Goal: Task Accomplishment & Management: Manage account settings

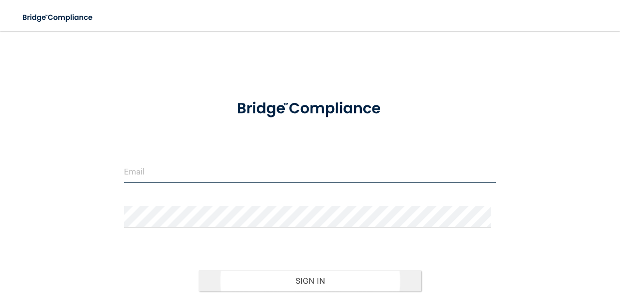
type input "[EMAIL_ADDRESS][DOMAIN_NAME]"
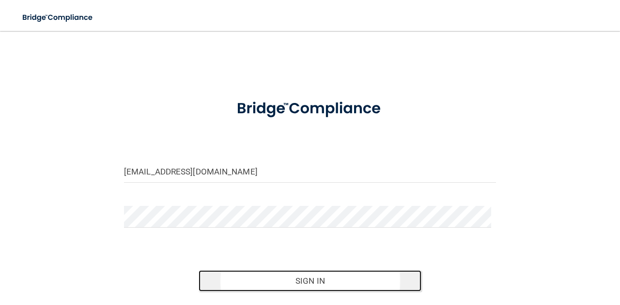
drag, startPoint x: 261, startPoint y: 281, endPoint x: 249, endPoint y: 282, distance: 12.6
click at [249, 282] on button "Sign In" at bounding box center [309, 281] width 223 height 21
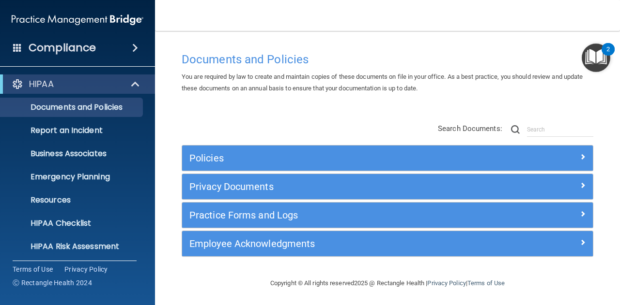
scroll to position [96, 0]
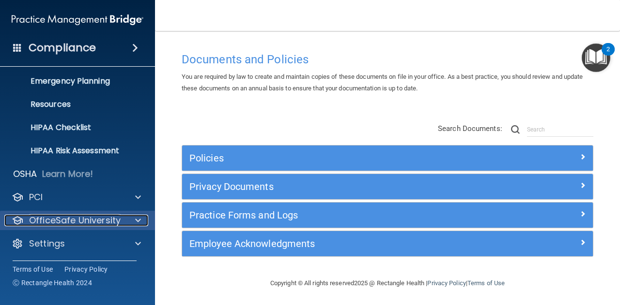
click at [112, 219] on p "OfficeSafe University" at bounding box center [74, 221] width 91 height 12
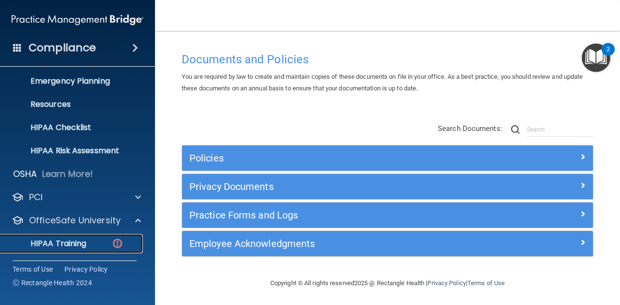
click at [94, 246] on div "HIPAA Training" at bounding box center [72, 244] width 132 height 10
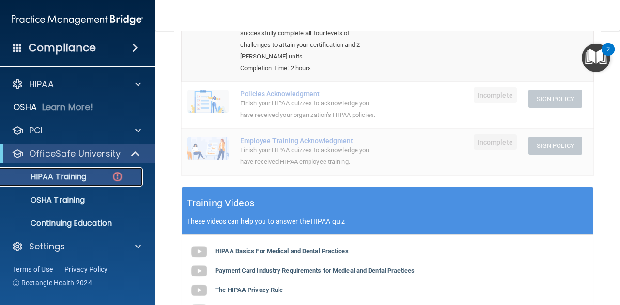
click at [72, 181] on p "HIPAA Training" at bounding box center [46, 177] width 80 height 10
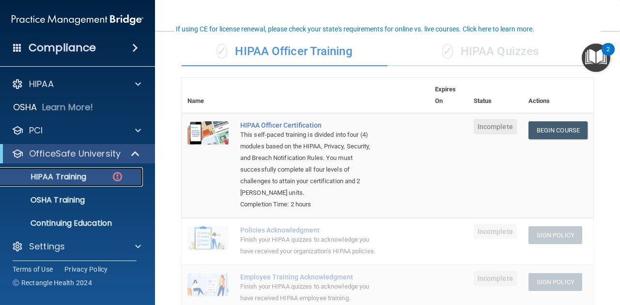
scroll to position [70, 0]
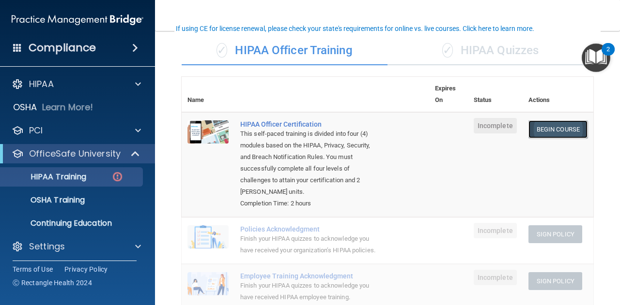
click at [546, 121] on link "Begin Course" at bounding box center [557, 130] width 59 height 18
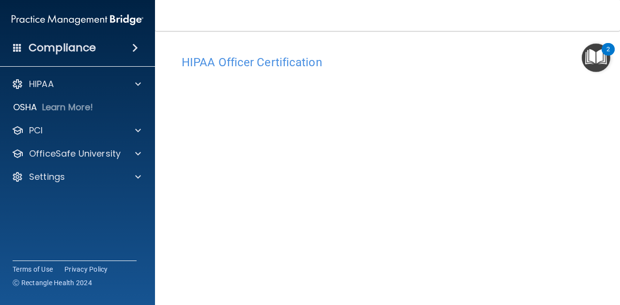
click at [595, 55] on img "Open Resource Center, 2 new notifications" at bounding box center [595, 58] width 29 height 29
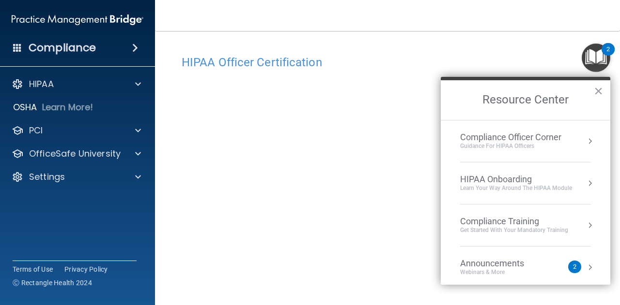
click at [585, 145] on button "Resource Center" at bounding box center [590, 142] width 10 height 10
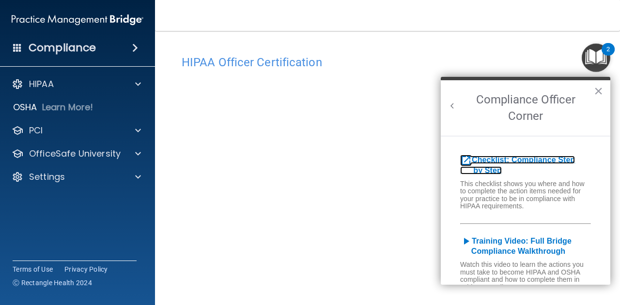
click at [466, 161] on icon "open_in_new" at bounding box center [466, 161] width 12 height 12
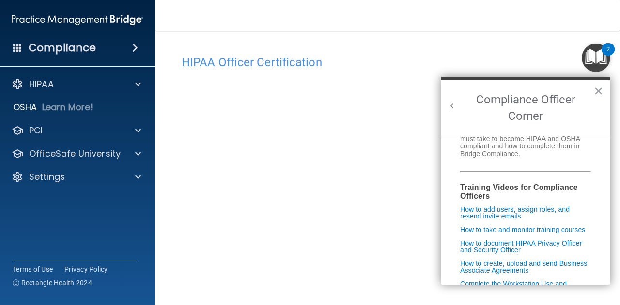
scroll to position [137, 0]
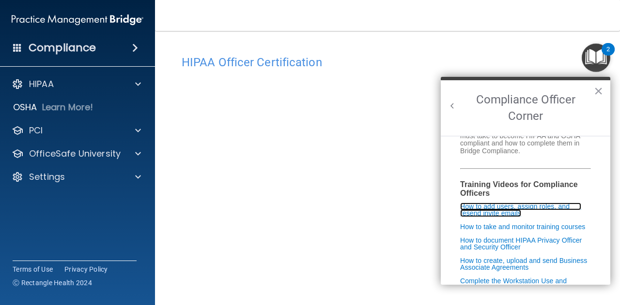
click at [511, 210] on link "How to add users, assign roles, and resend invite emails" at bounding box center [520, 210] width 121 height 15
click at [596, 88] on button "×" at bounding box center [597, 90] width 9 height 15
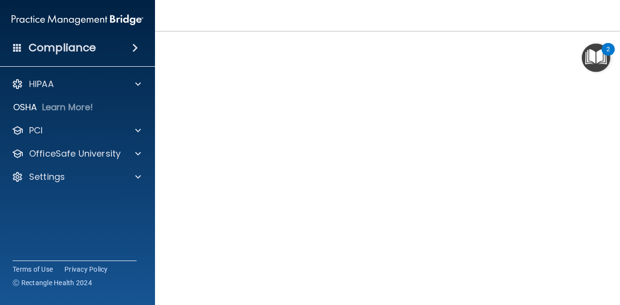
scroll to position [50, 0]
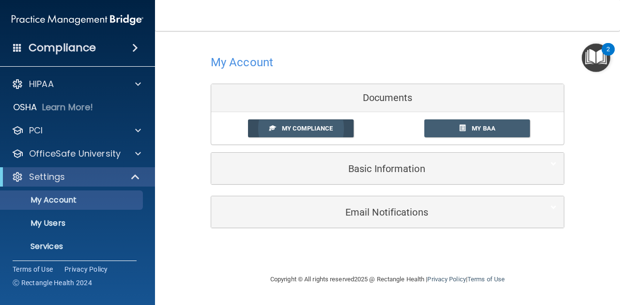
click at [310, 127] on span "My Compliance" at bounding box center [307, 128] width 51 height 7
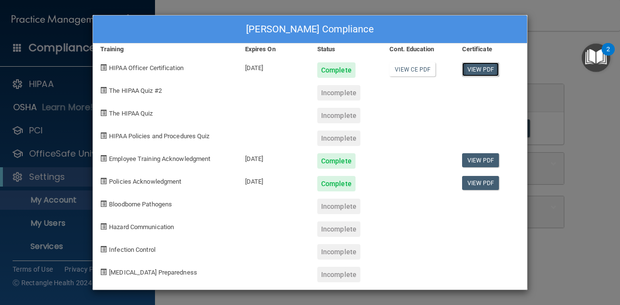
click at [482, 66] on link "View PDF" at bounding box center [480, 69] width 37 height 14
click at [403, 67] on link "View CE PDF" at bounding box center [412, 69] width 46 height 14
click at [486, 158] on link "View PDF" at bounding box center [480, 160] width 37 height 14
click at [473, 179] on link "View PDF" at bounding box center [480, 183] width 37 height 14
click at [534, 16] on div "Kala DeHaan-Hill's Compliance Training Expires On Status Cont. Education Certif…" at bounding box center [310, 152] width 620 height 305
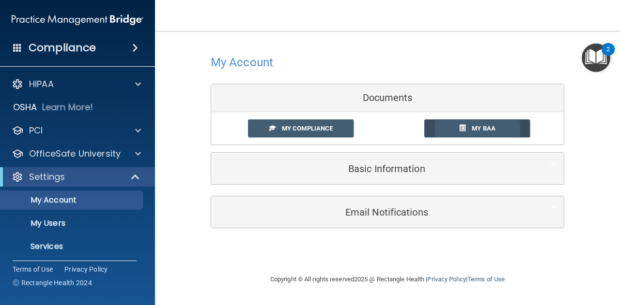
click at [452, 129] on link "My BAA" at bounding box center [477, 129] width 106 height 18
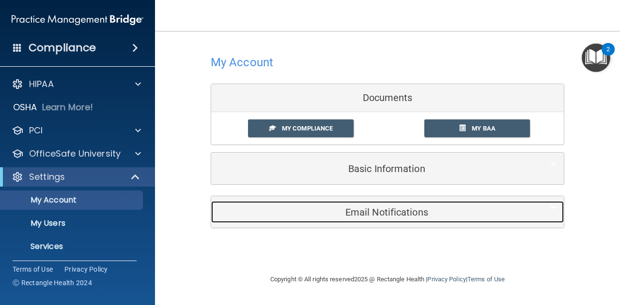
click at [358, 205] on div "Email Notifications" at bounding box center [372, 212] width 323 height 22
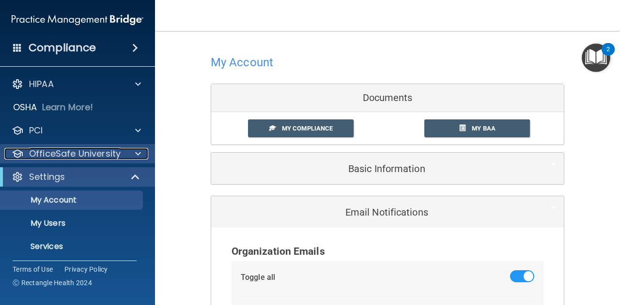
click at [132, 151] on div at bounding box center [136, 154] width 24 height 12
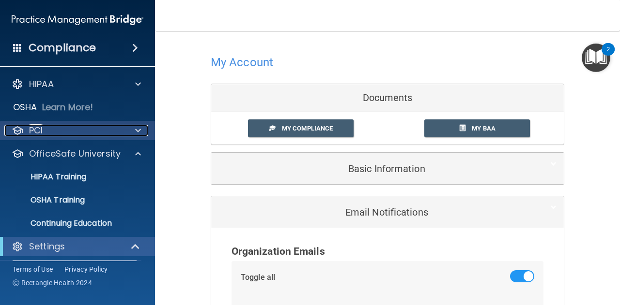
click at [139, 127] on span at bounding box center [138, 131] width 6 height 12
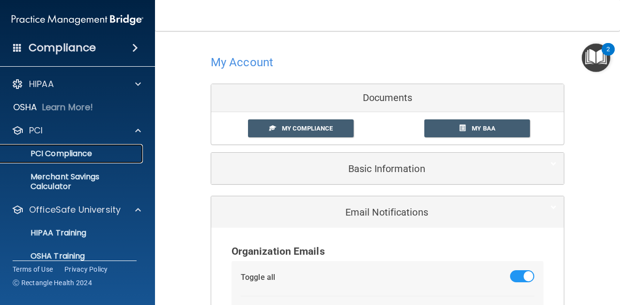
click at [97, 152] on p "PCI Compliance" at bounding box center [72, 154] width 132 height 10
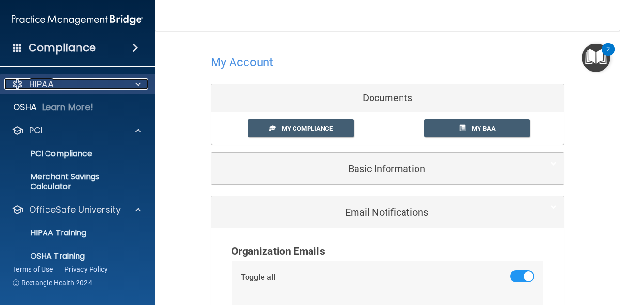
click at [139, 85] on span at bounding box center [138, 84] width 6 height 12
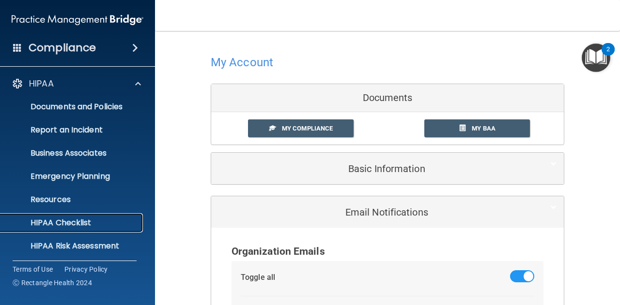
click at [80, 219] on p "HIPAA Checklist" at bounding box center [72, 223] width 132 height 10
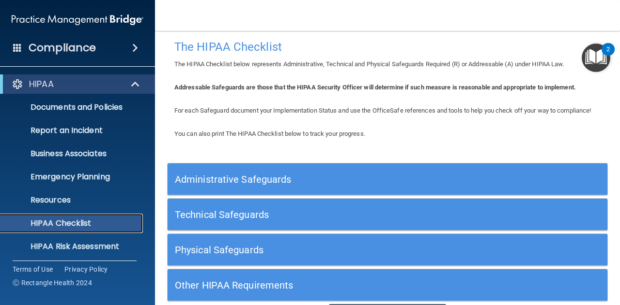
scroll to position [5, 0]
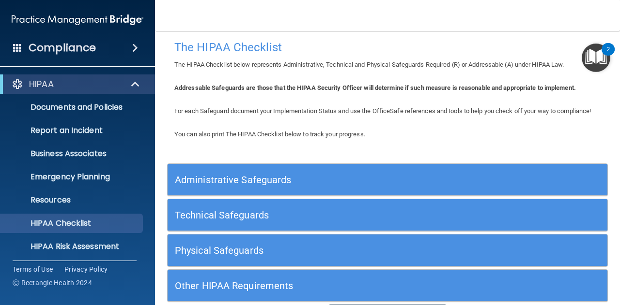
click at [198, 185] on h5 "Administrative Safeguards" at bounding box center [332, 180] width 315 height 11
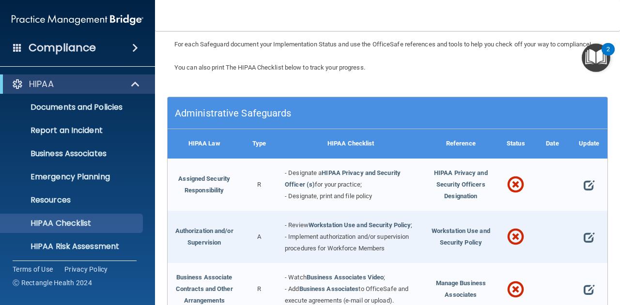
scroll to position [73, 0]
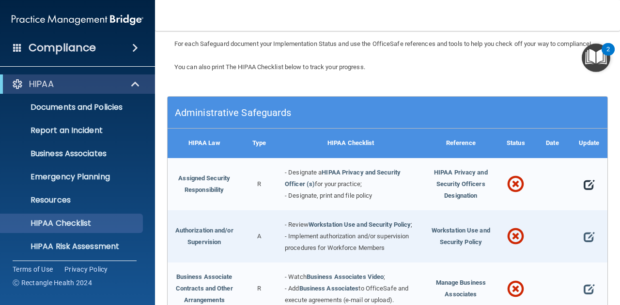
click at [587, 190] on span at bounding box center [588, 184] width 11 height 19
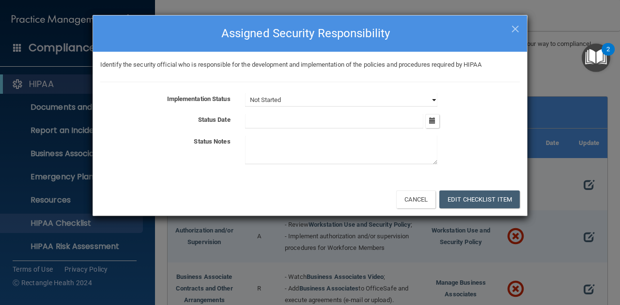
click at [309, 99] on select "Not Started In Progress Completed" at bounding box center [341, 100] width 192 height 14
click at [306, 70] on div "Identify the security official who is responsible for the development and imple…" at bounding box center [310, 65] width 434 height 12
click at [285, 98] on select "Not Started In Progress Completed" at bounding box center [341, 100] width 192 height 14
select select "in_progress"
click at [245, 93] on select "Not Started In Progress Completed" at bounding box center [341, 100] width 192 height 14
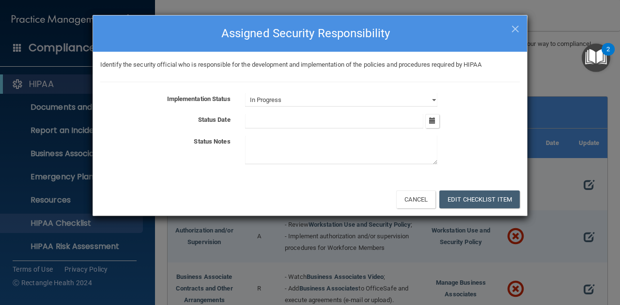
click at [270, 124] on input "text" at bounding box center [334, 121] width 179 height 15
click at [433, 122] on icon "button" at bounding box center [432, 121] width 6 height 6
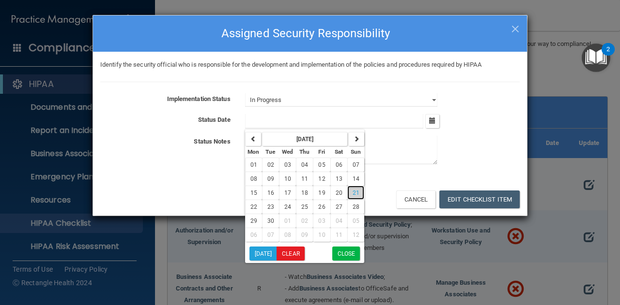
click at [357, 188] on button "21" at bounding box center [355, 193] width 17 height 14
type input "9/21/25"
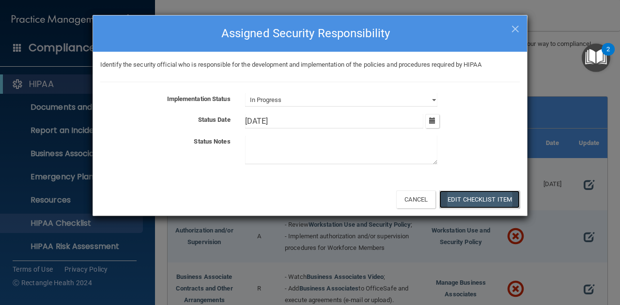
click at [452, 195] on button "Edit Checklist Item" at bounding box center [479, 200] width 80 height 18
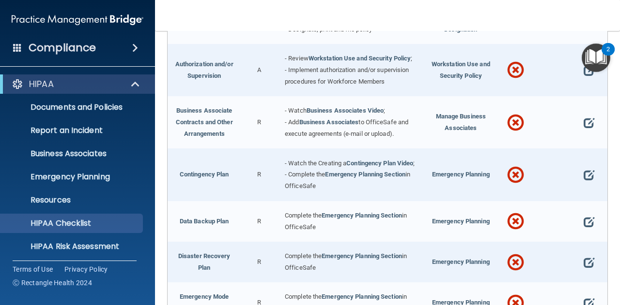
scroll to position [239, 0]
click at [339, 144] on div "- Watch Business Associates Video ; - Add Business Associates to OfficeSafe and…" at bounding box center [350, 123] width 147 height 52
click at [335, 115] on link "Business Associates Video" at bounding box center [344, 110] width 77 height 7
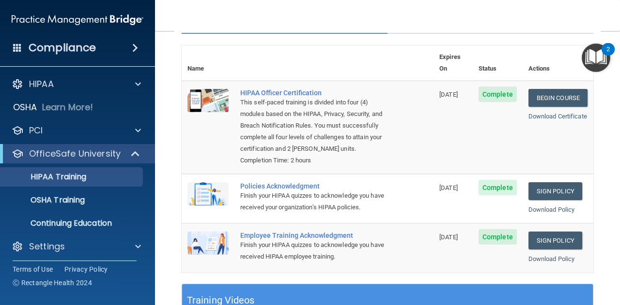
scroll to position [101, 0]
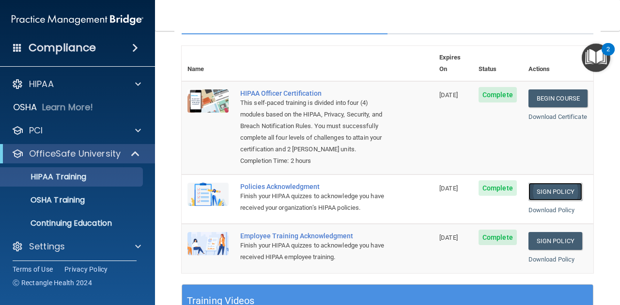
click at [545, 193] on link "Sign Policy" at bounding box center [555, 192] width 54 height 18
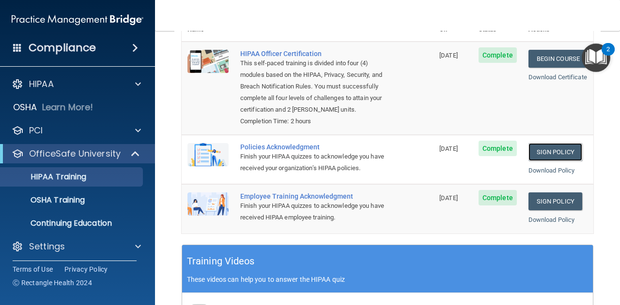
scroll to position [146, 0]
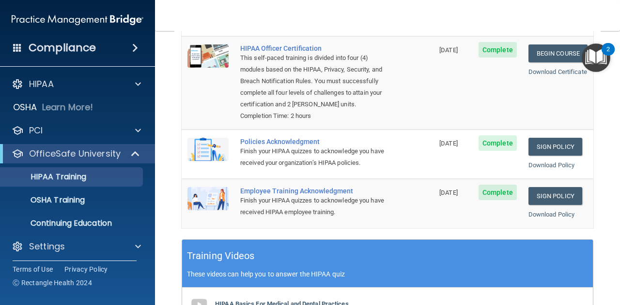
click at [260, 195] on div "Employee Training Acknowledgment" at bounding box center [312, 191] width 145 height 8
click at [543, 203] on link "Sign Policy" at bounding box center [555, 196] width 54 height 18
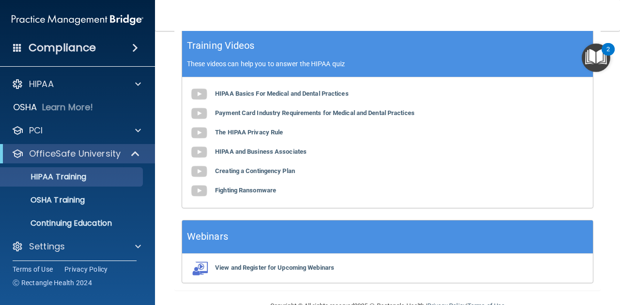
scroll to position [351, 0]
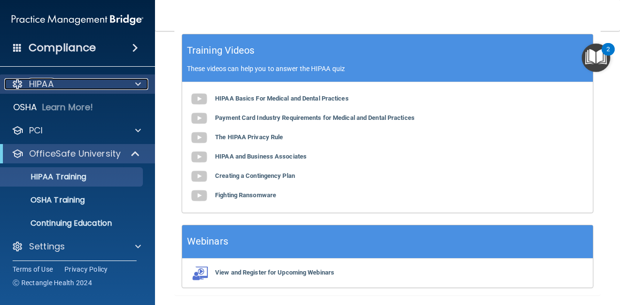
click at [54, 89] on p "HIPAA" at bounding box center [41, 84] width 25 height 12
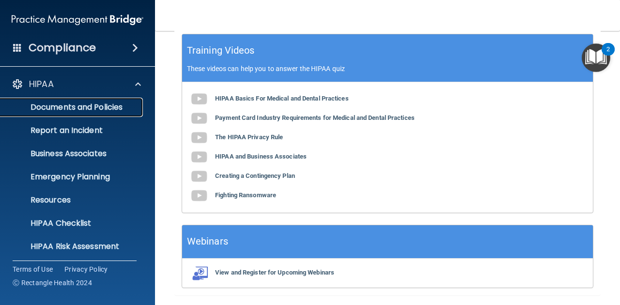
click at [65, 106] on p "Documents and Policies" at bounding box center [72, 108] width 132 height 10
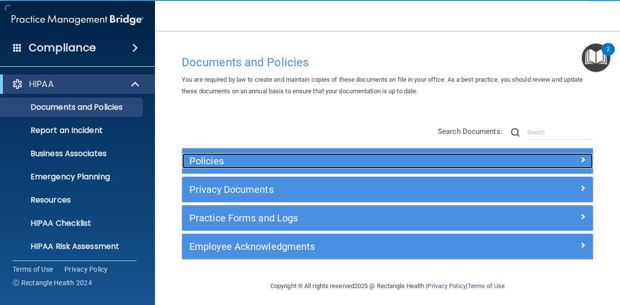
click at [259, 167] on div "Policies" at bounding box center [336, 160] width 308 height 15
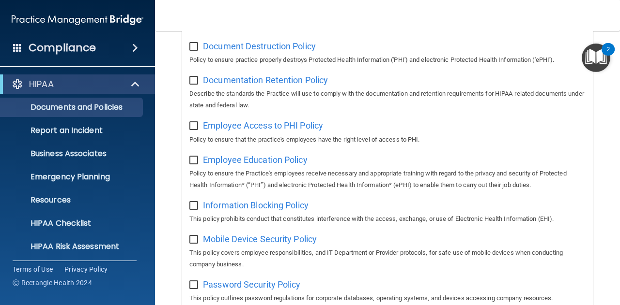
scroll to position [285, 0]
click at [88, 149] on p "Business Associates" at bounding box center [72, 154] width 132 height 10
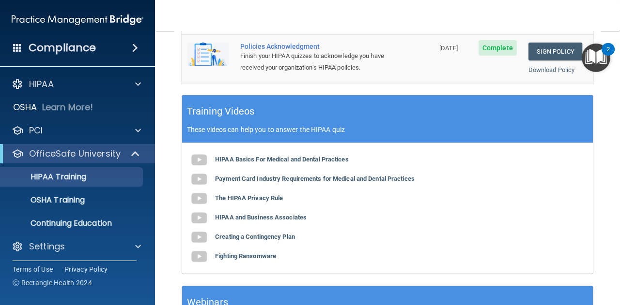
scroll to position [388, 0]
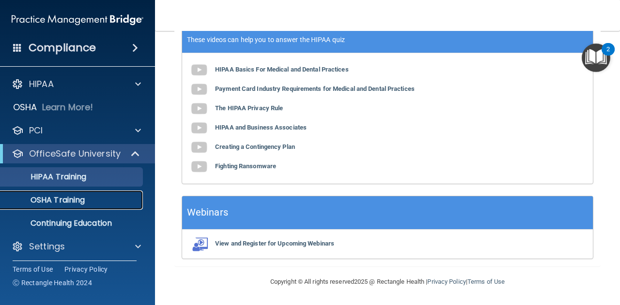
click at [62, 197] on p "OSHA Training" at bounding box center [45, 201] width 78 height 10
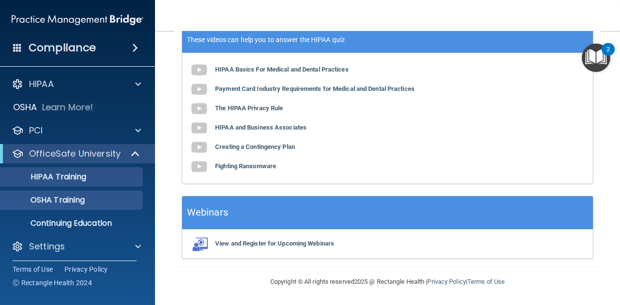
scroll to position [174, 0]
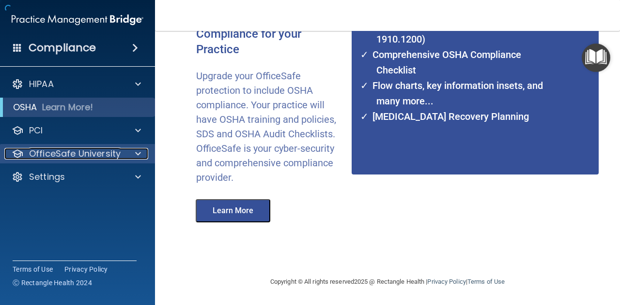
click at [67, 156] on p "OfficeSafe University" at bounding box center [74, 154] width 91 height 12
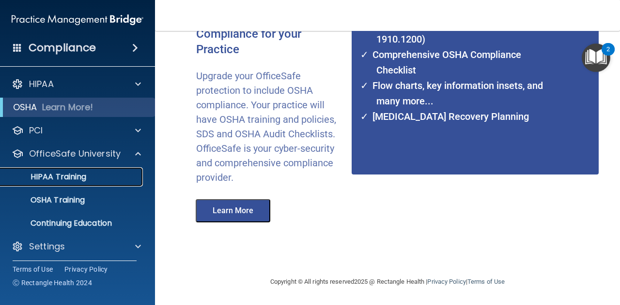
click at [88, 177] on div "HIPAA Training" at bounding box center [72, 177] width 132 height 10
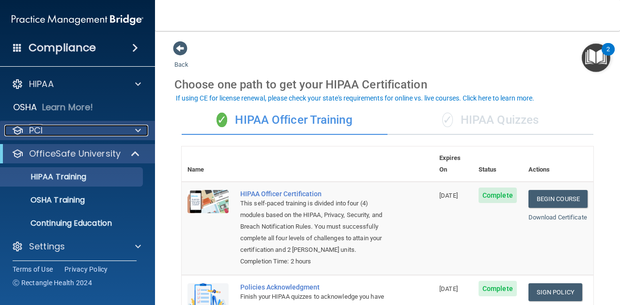
click at [87, 125] on div "PCI" at bounding box center [64, 131] width 120 height 12
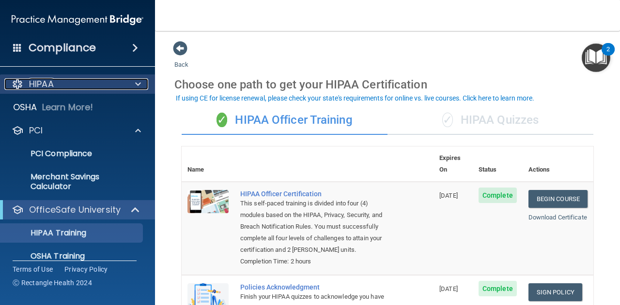
click at [76, 84] on div "HIPAA" at bounding box center [64, 84] width 120 height 12
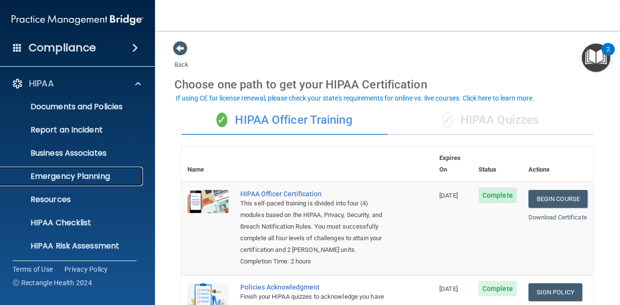
click at [99, 172] on p "Emergency Planning" at bounding box center [72, 177] width 132 height 10
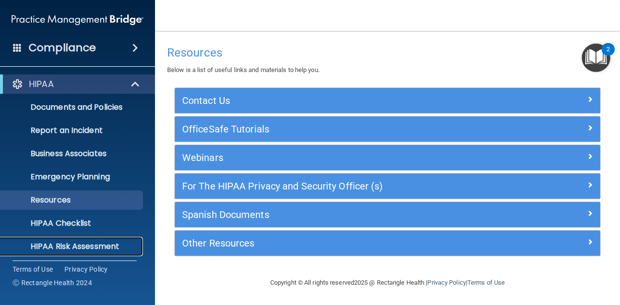
click at [92, 238] on link "HIPAA Risk Assessment" at bounding box center [66, 246] width 152 height 19
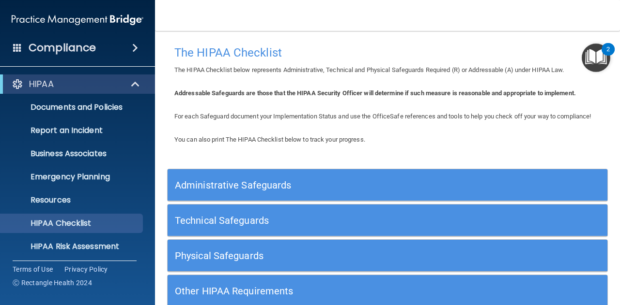
click at [302, 191] on h5 "Administrative Safeguards" at bounding box center [332, 185] width 315 height 11
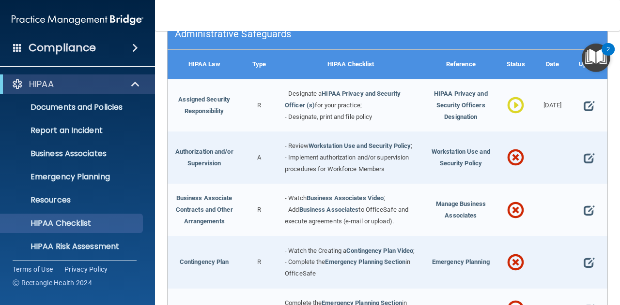
scroll to position [152, 0]
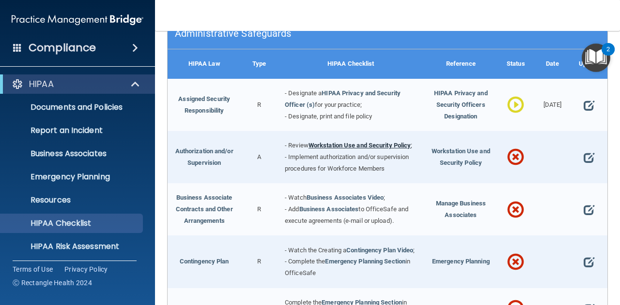
click at [345, 149] on link "Workstation Use and Security Policy" at bounding box center [359, 145] width 103 height 7
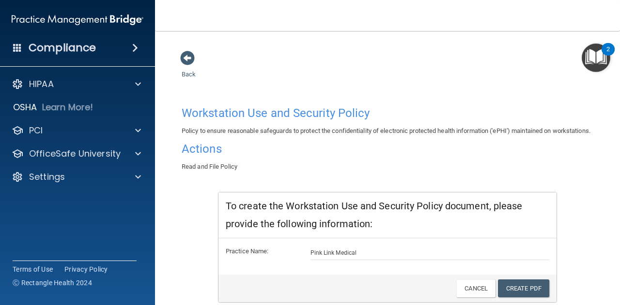
scroll to position [46, 0]
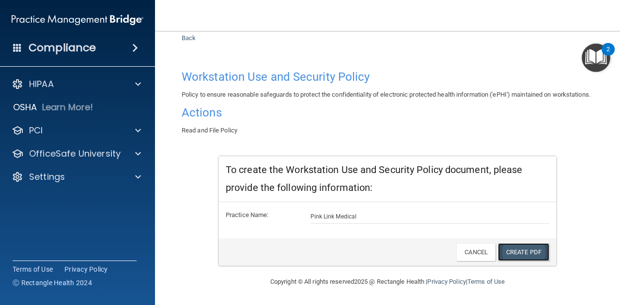
click at [507, 253] on link "Create PDF" at bounding box center [523, 252] width 51 height 18
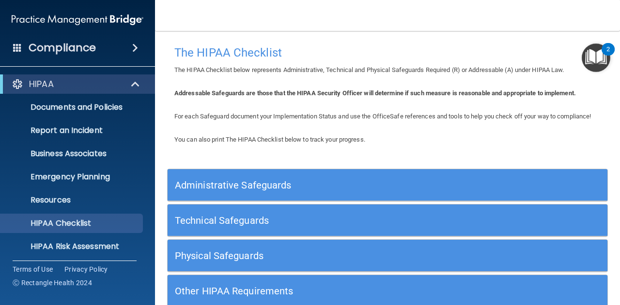
click at [263, 191] on h5 "Administrative Safeguards" at bounding box center [332, 185] width 315 height 11
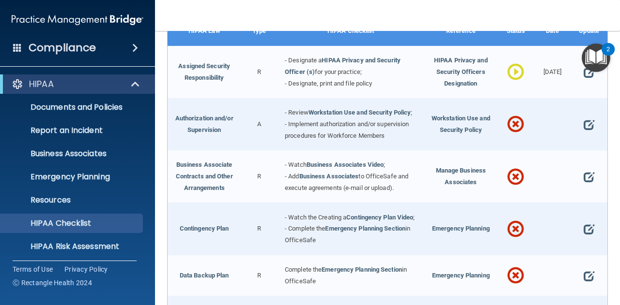
scroll to position [195, 0]
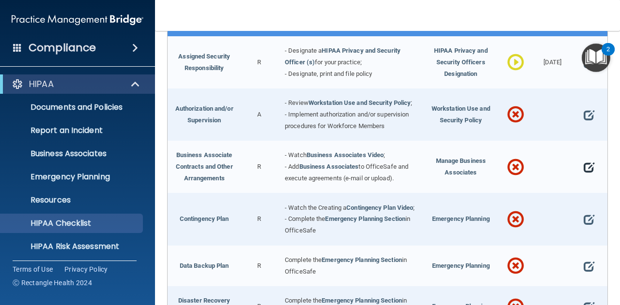
click at [583, 177] on span at bounding box center [588, 167] width 11 height 19
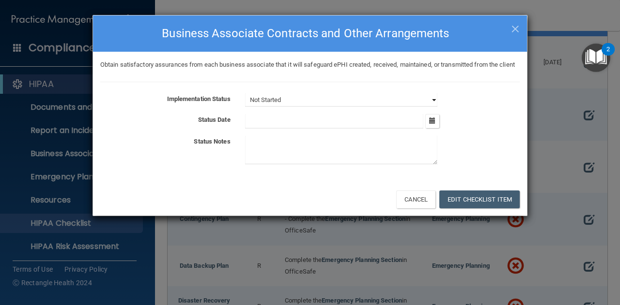
click at [297, 107] on select "Not Started In Progress Completed" at bounding box center [341, 100] width 192 height 14
select select "in_progress"
click at [245, 104] on select "Not Started In Progress Completed" at bounding box center [341, 100] width 192 height 14
click at [454, 207] on button "Edit Checklist Item" at bounding box center [479, 200] width 80 height 18
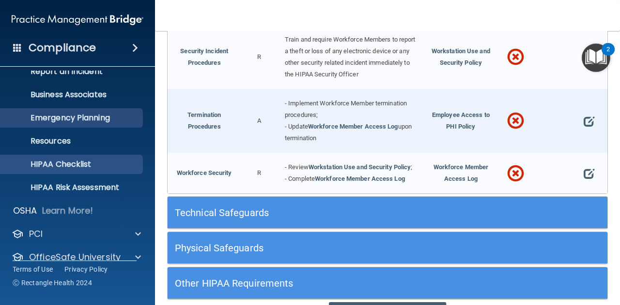
scroll to position [96, 0]
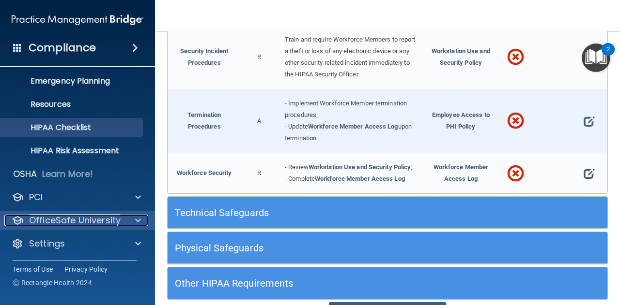
click at [116, 219] on p "OfficeSafe University" at bounding box center [74, 221] width 91 height 12
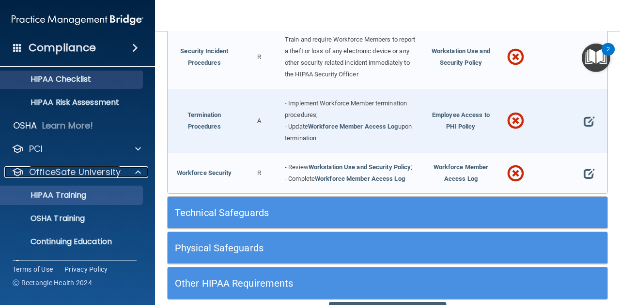
scroll to position [166, 0]
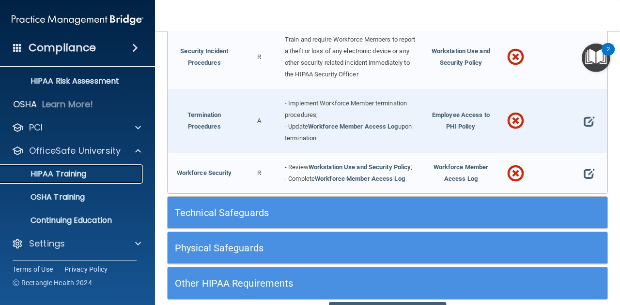
click at [73, 174] on p "HIPAA Training" at bounding box center [46, 174] width 80 height 10
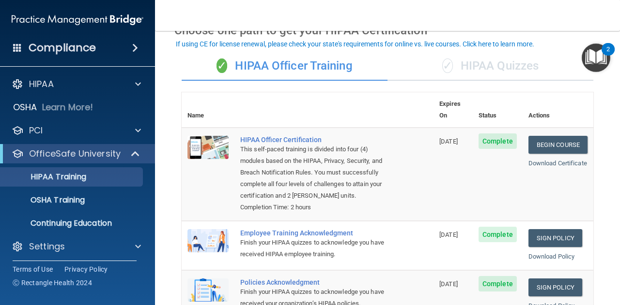
click at [132, 46] on span at bounding box center [135, 48] width 6 height 12
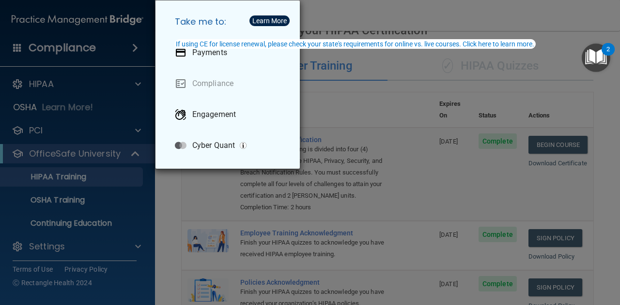
drag, startPoint x: 88, startPoint y: 98, endPoint x: 64, endPoint y: 170, distance: 75.5
drag, startPoint x: 64, startPoint y: 170, endPoint x: 54, endPoint y: 249, distance: 80.0
click at [54, 249] on div "Take me to: Payments Compliance Engagement Cyber Quant" at bounding box center [310, 152] width 620 height 305
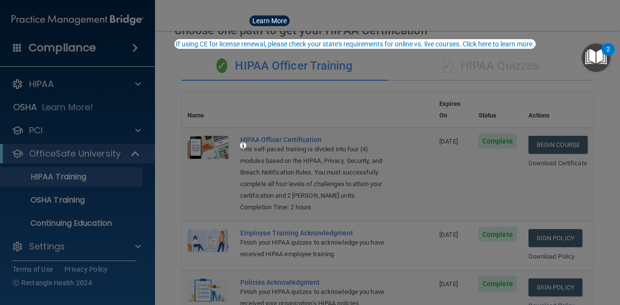
click at [54, 249] on div "Take me to: Payments Compliance Engagement Cyber Quant" at bounding box center [310, 152] width 620 height 305
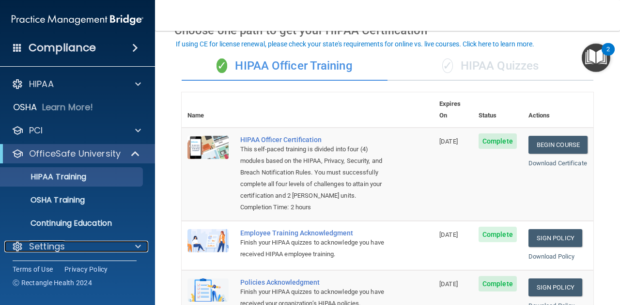
click at [54, 249] on p "Settings" at bounding box center [47, 247] width 36 height 12
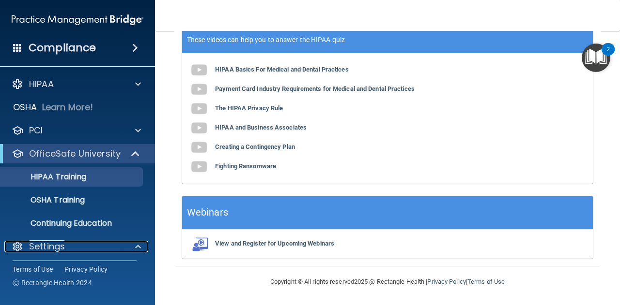
scroll to position [388, 0]
click at [133, 145] on div "OfficeSafe University" at bounding box center [77, 153] width 155 height 19
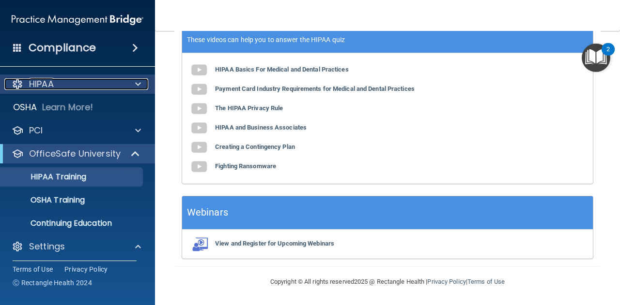
click at [139, 81] on span at bounding box center [138, 84] width 6 height 12
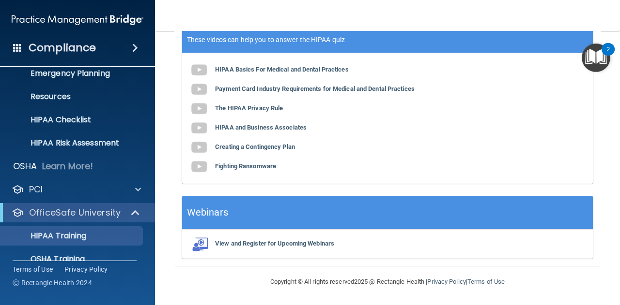
scroll to position [165, 0]
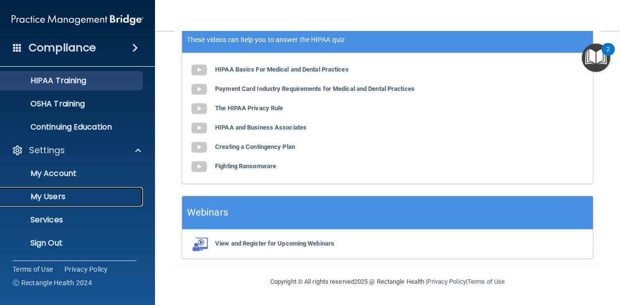
click at [70, 201] on p "My Users" at bounding box center [72, 197] width 132 height 10
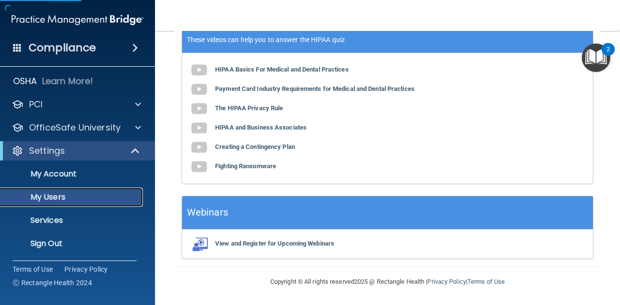
scroll to position [40, 0]
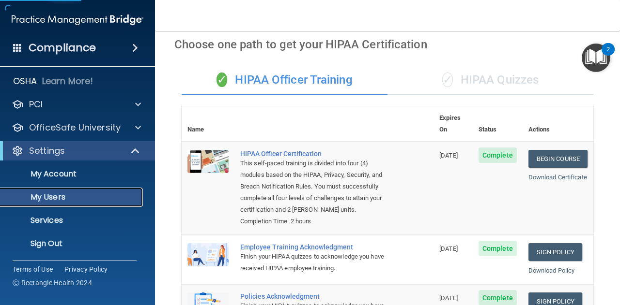
select select "20"
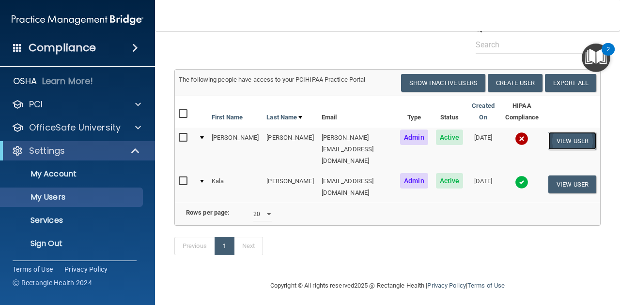
click at [571, 145] on button "View User" at bounding box center [572, 141] width 48 height 18
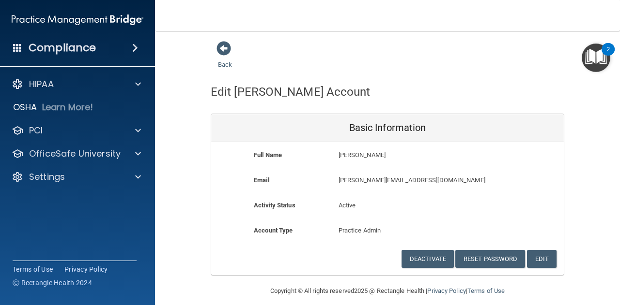
scroll to position [8, 0]
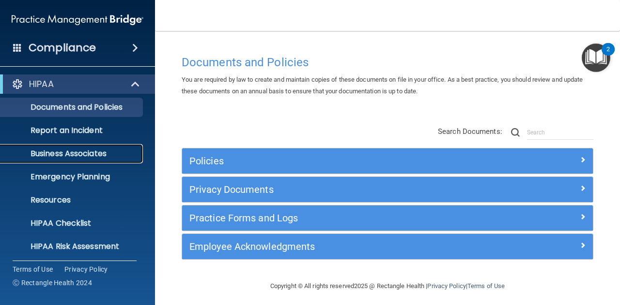
click at [88, 161] on link "Business Associates" at bounding box center [66, 153] width 152 height 19
